Goal: Browse casually: Explore the website without a specific task or goal

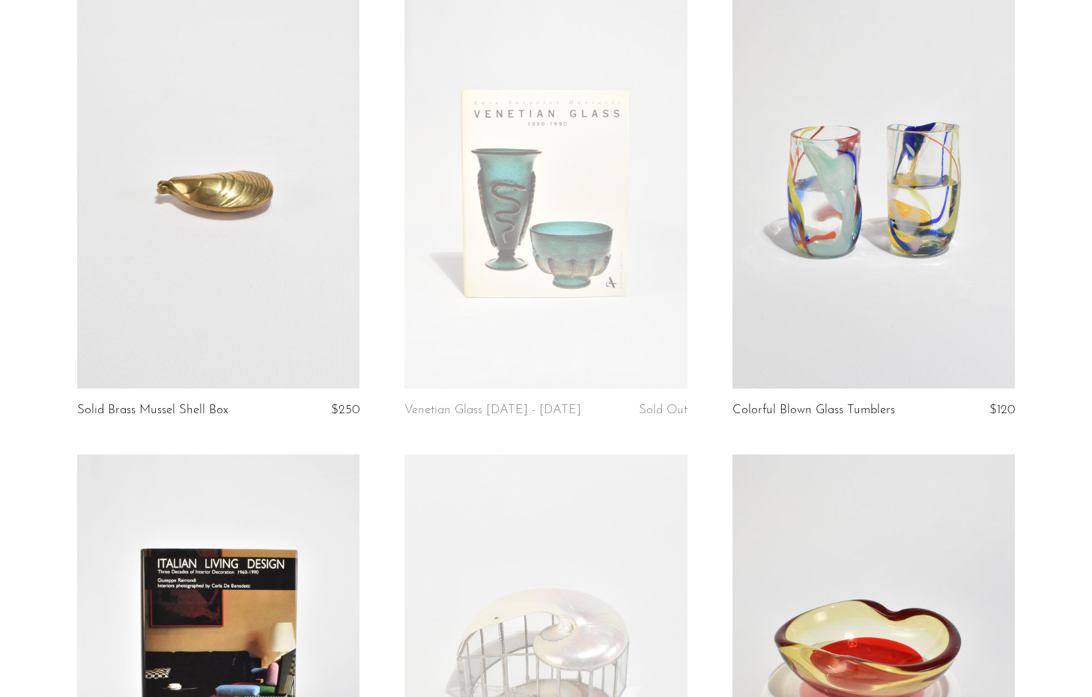
scroll to position [577, 0]
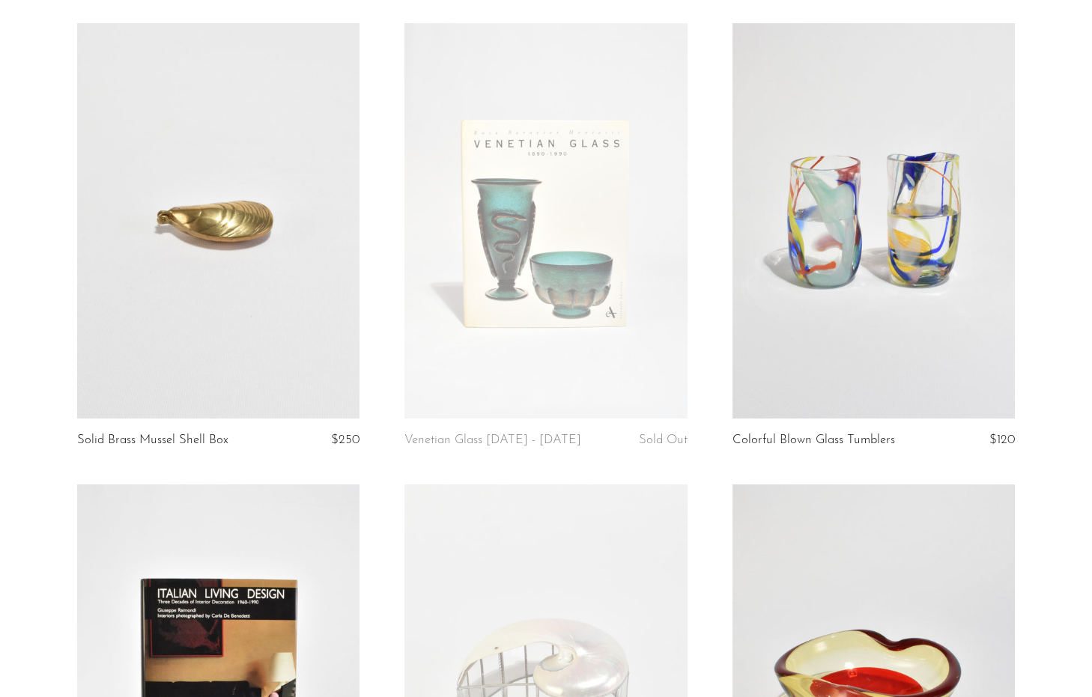
click at [863, 198] on link at bounding box center [873, 220] width 282 height 395
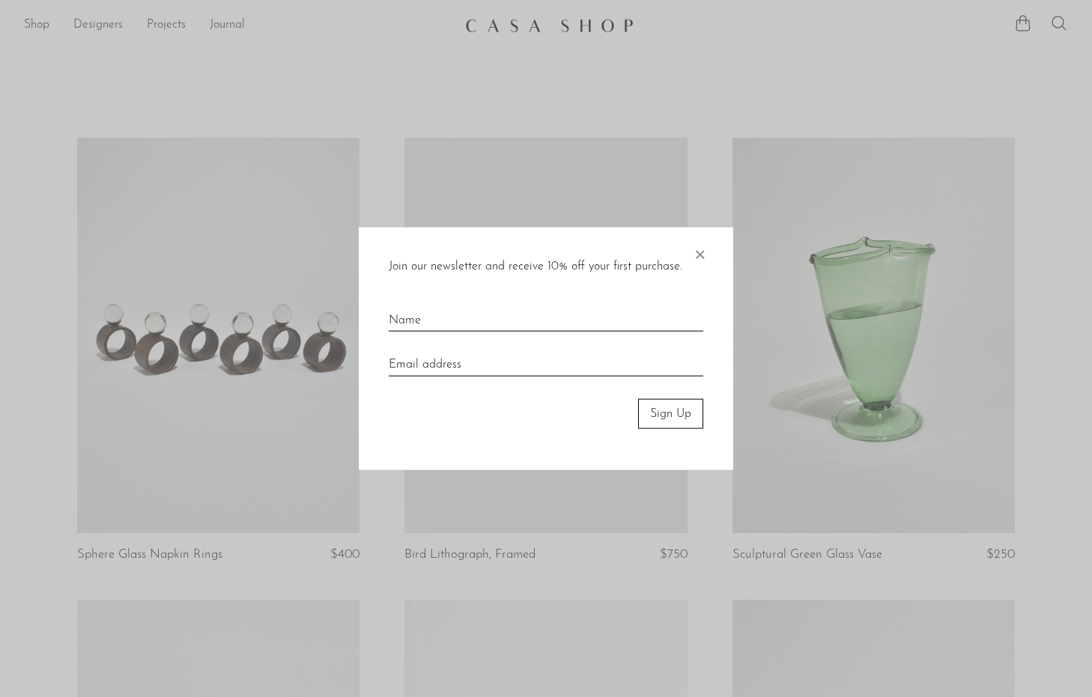
click at [705, 255] on span "×" at bounding box center [699, 251] width 15 height 48
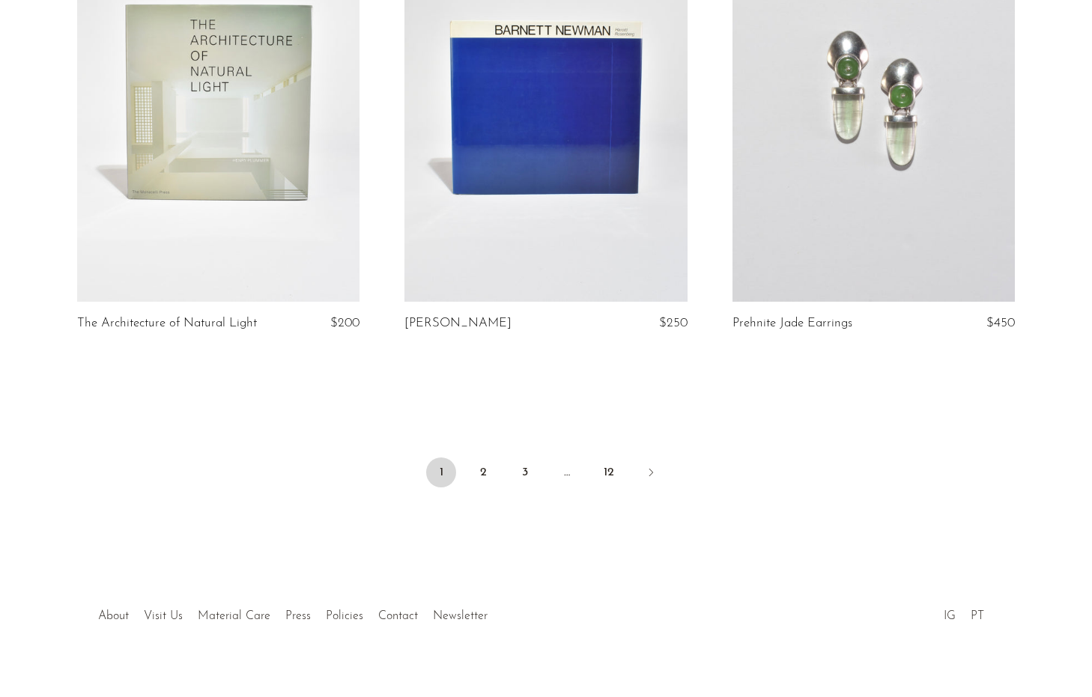
scroll to position [5380, 0]
click at [481, 458] on link "2" at bounding box center [483, 473] width 30 height 30
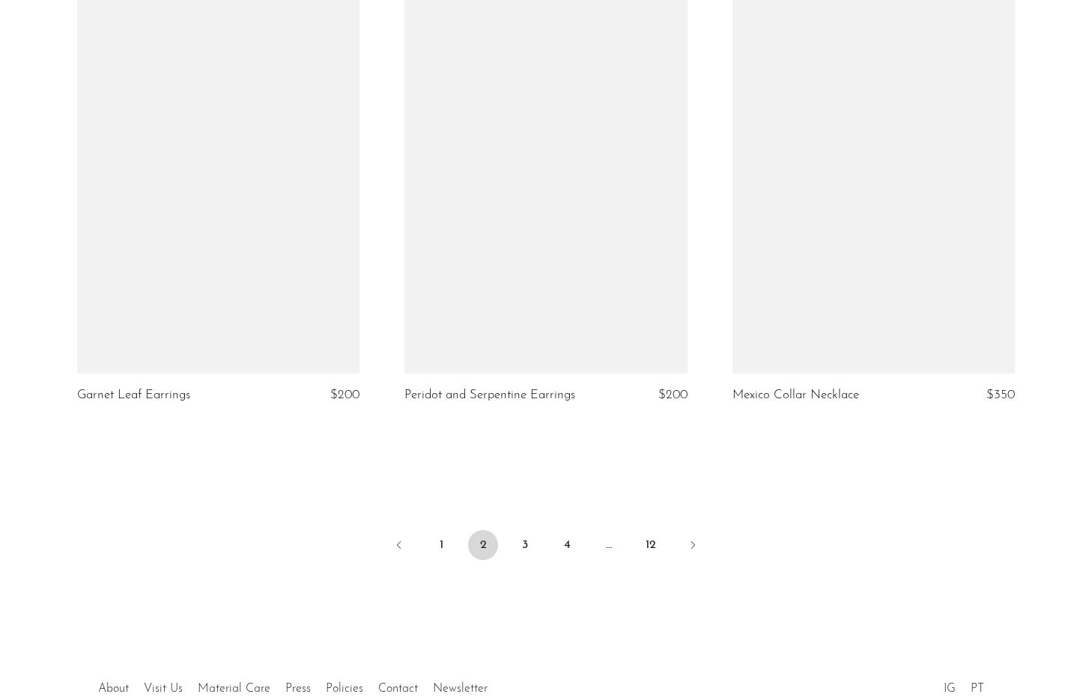
scroll to position [5271, 0]
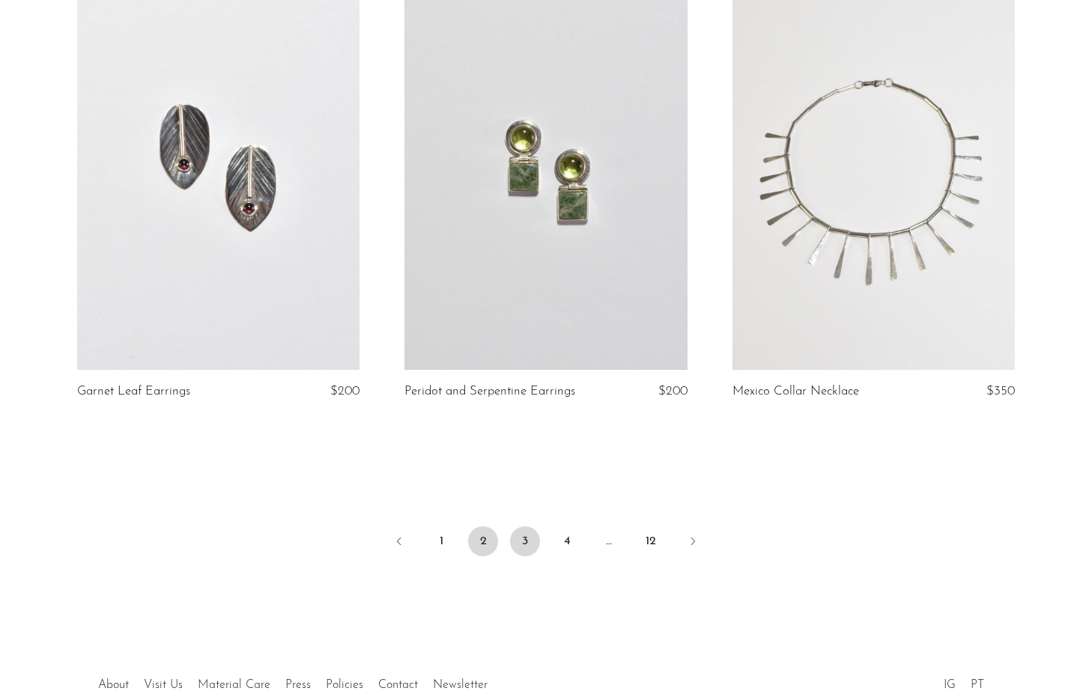
click at [526, 544] on link "3" at bounding box center [525, 541] width 30 height 30
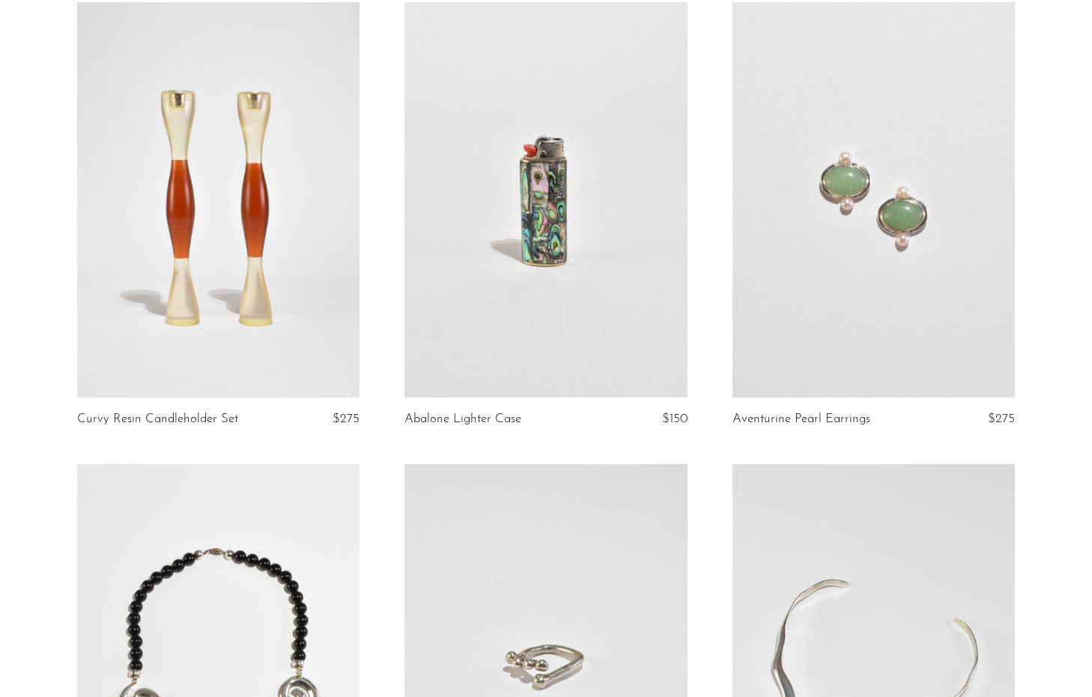
scroll to position [2958, 0]
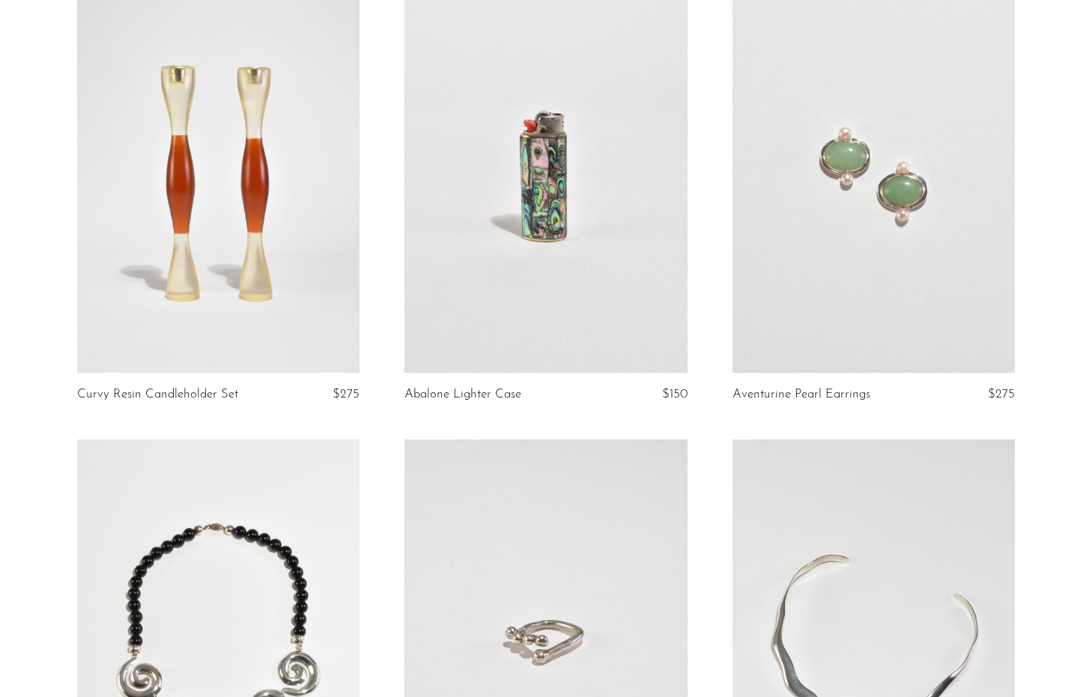
click at [550, 326] on link at bounding box center [545, 175] width 282 height 395
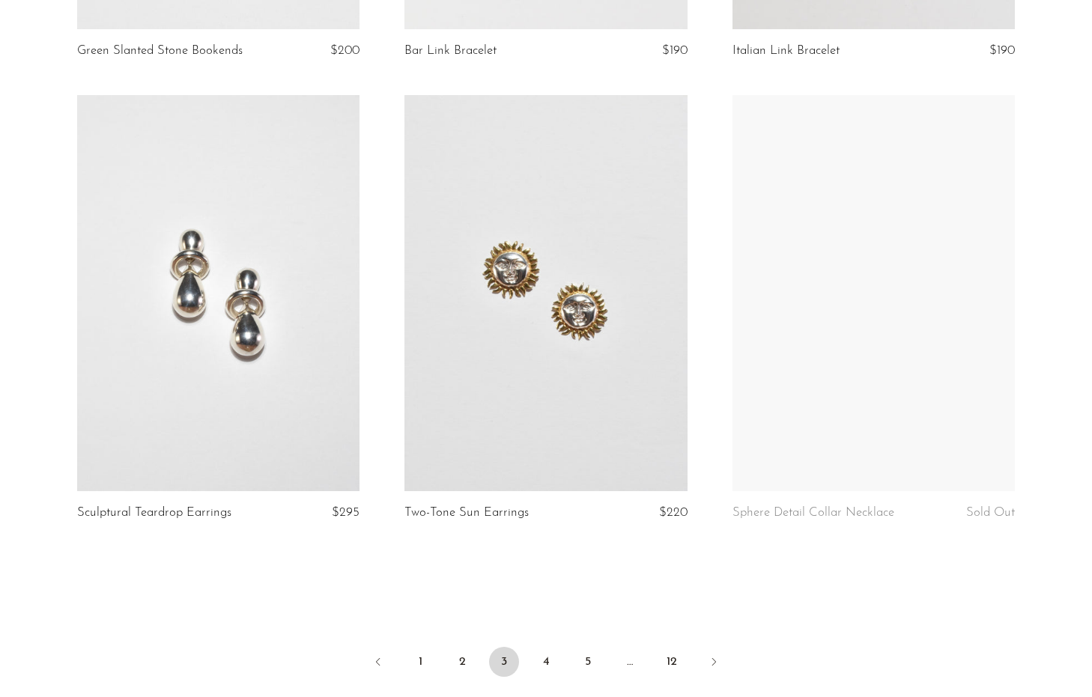
scroll to position [5204, 0]
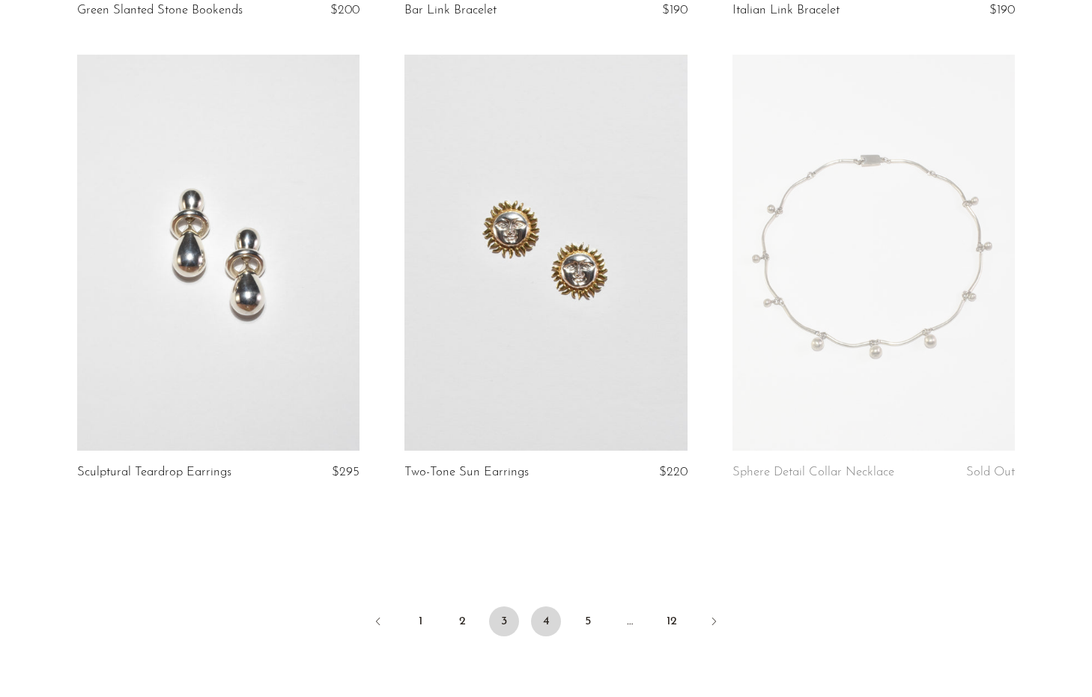
click at [548, 630] on link "4" at bounding box center [546, 621] width 30 height 30
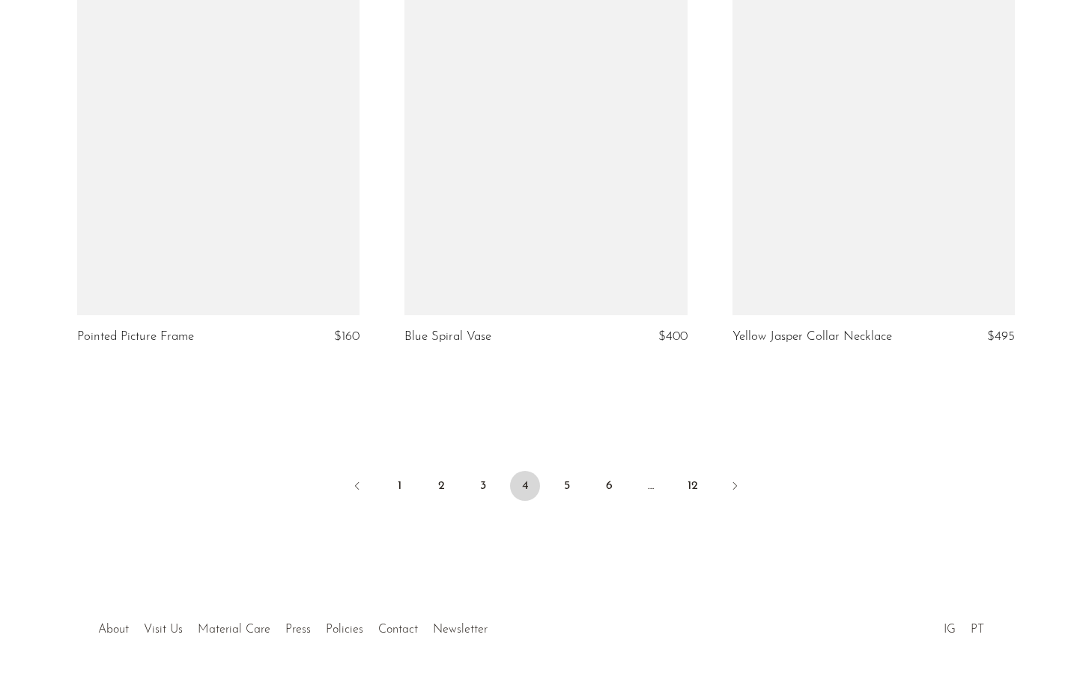
scroll to position [5366, 0]
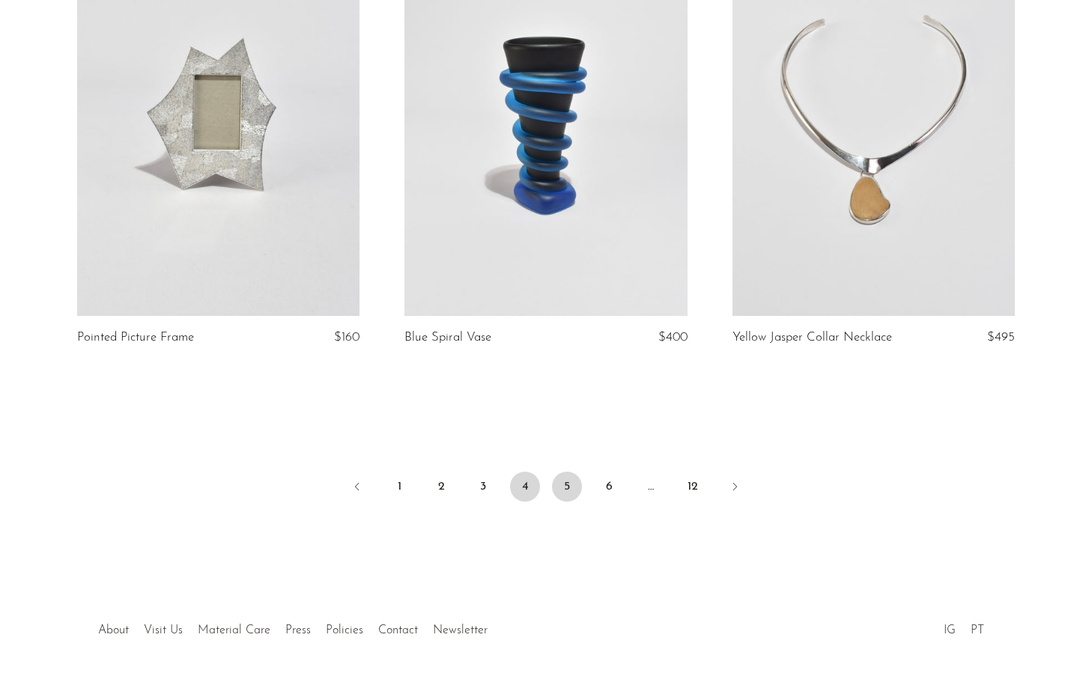
click at [561, 472] on link "5" at bounding box center [567, 487] width 30 height 30
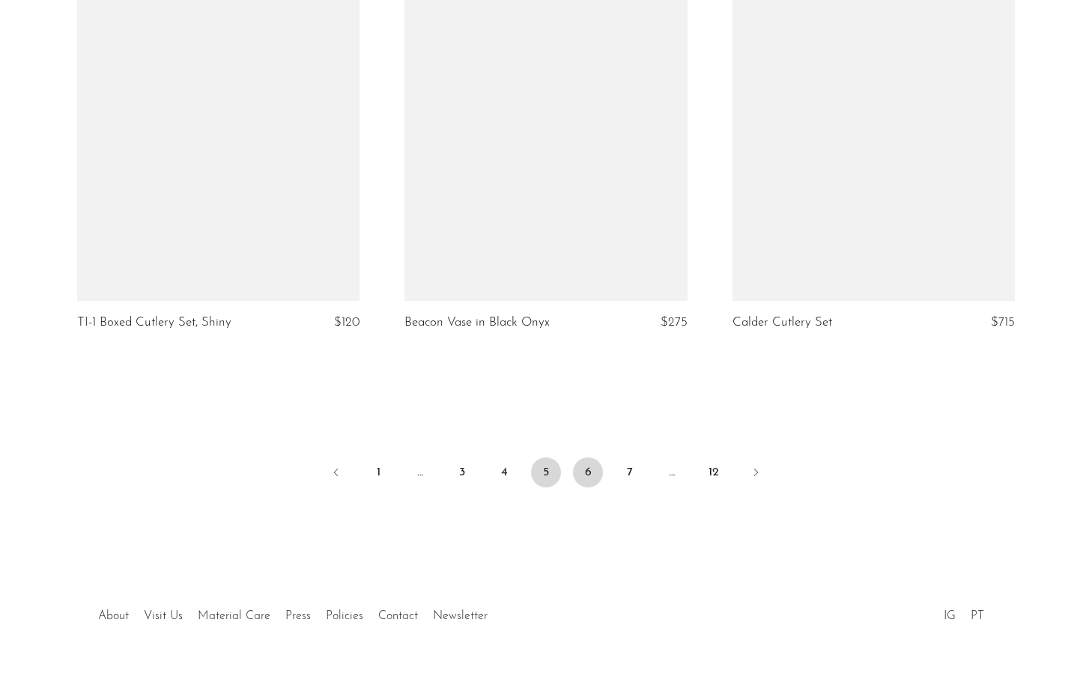
scroll to position [5366, 0]
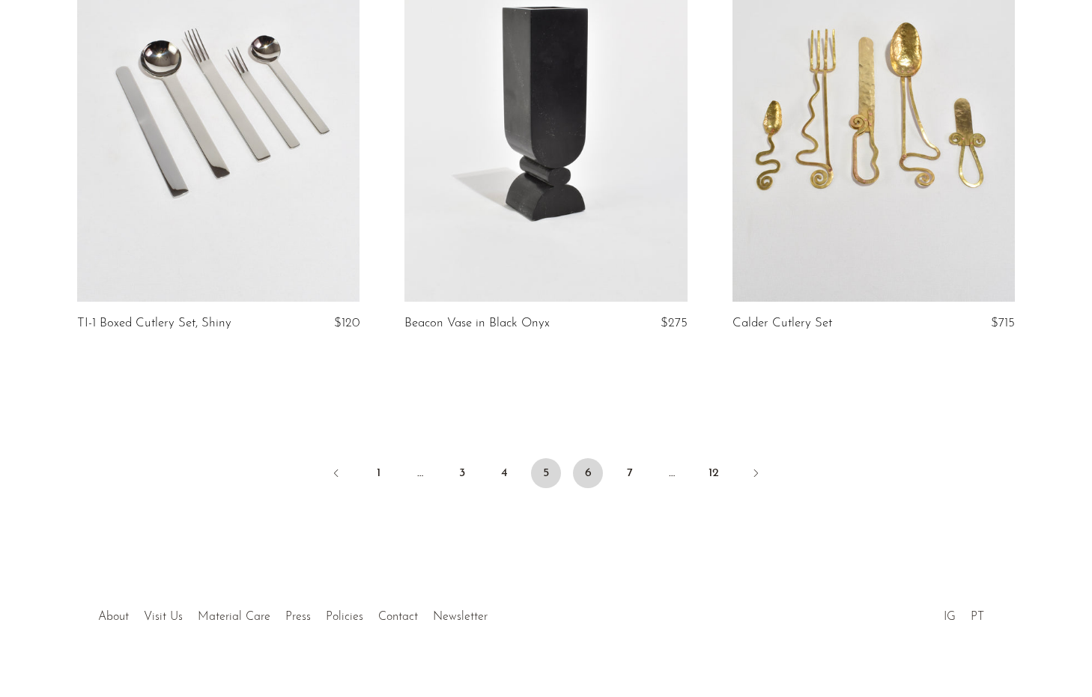
click at [592, 458] on link "6" at bounding box center [588, 473] width 30 height 30
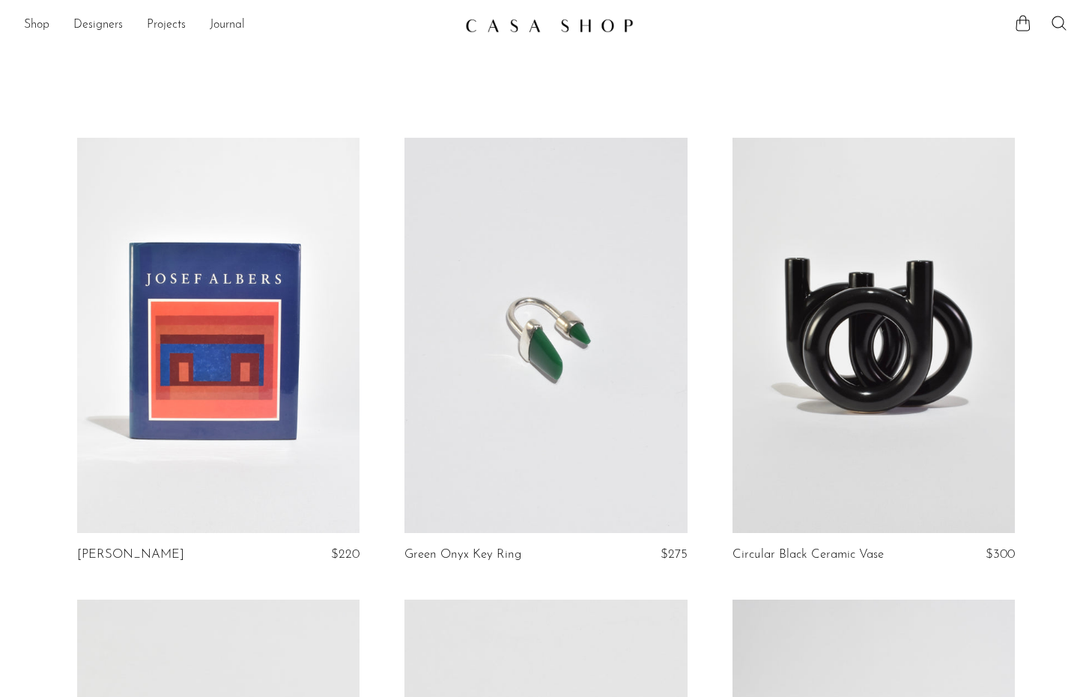
click at [593, 444] on link at bounding box center [545, 335] width 282 height 395
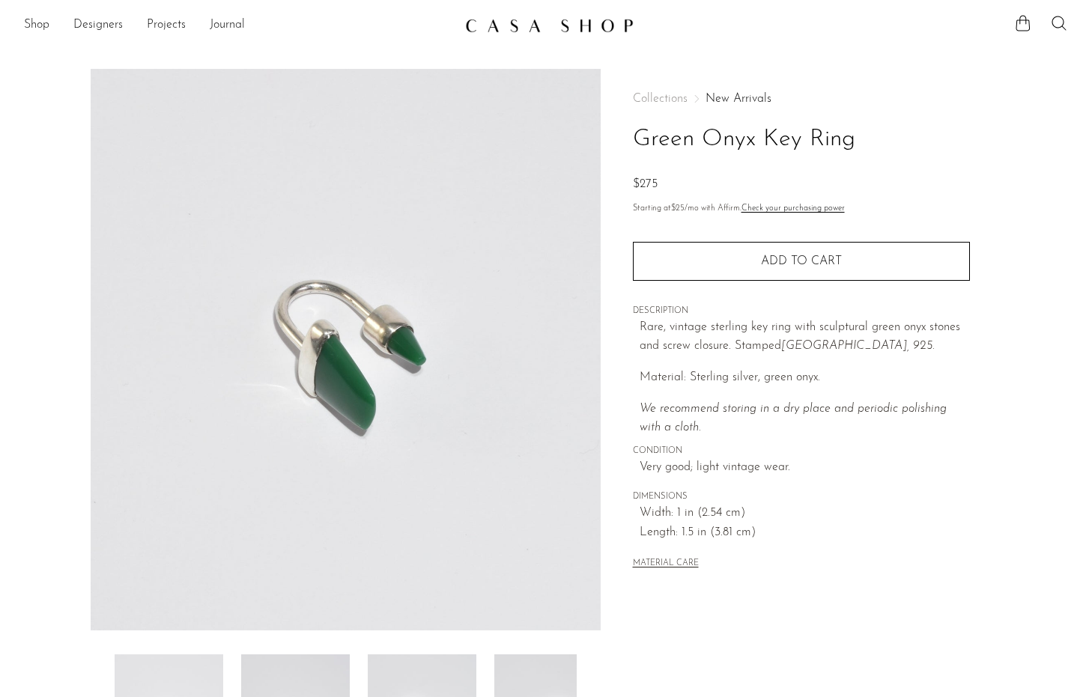
click at [741, 3] on section "Shop Featured New Arrivals Bestsellers Coming Soon Jewelry Jewelry All Earrings…" at bounding box center [546, 19] width 1092 height 39
